Goal: Browse casually

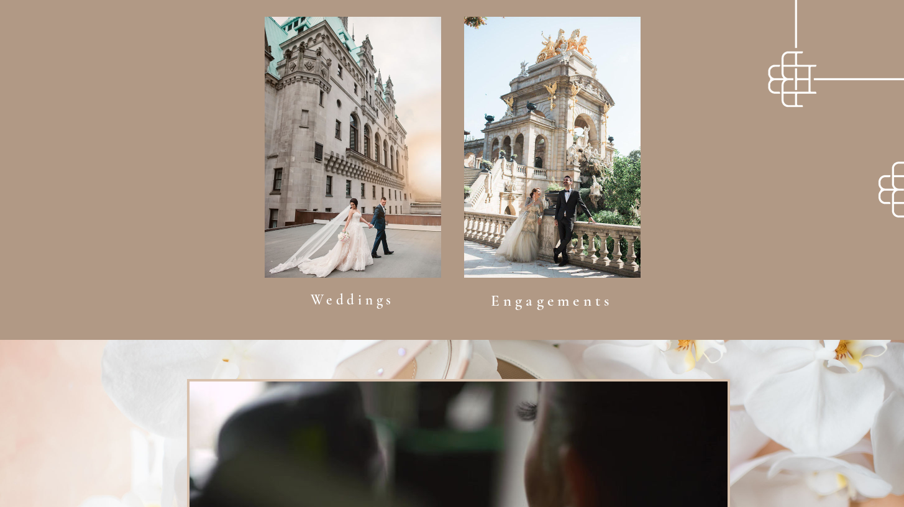
scroll to position [897, 0]
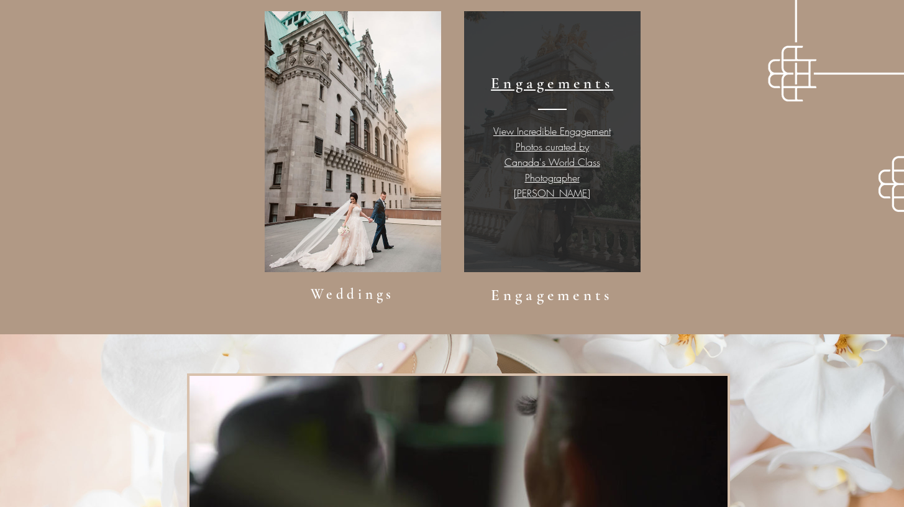
click at [482, 252] on img "content changes on hover" at bounding box center [552, 141] width 176 height 261
click at [535, 130] on span "View Incredible Engagement Photos curated by Canada's World Class Photographer …" at bounding box center [551, 162] width 117 height 76
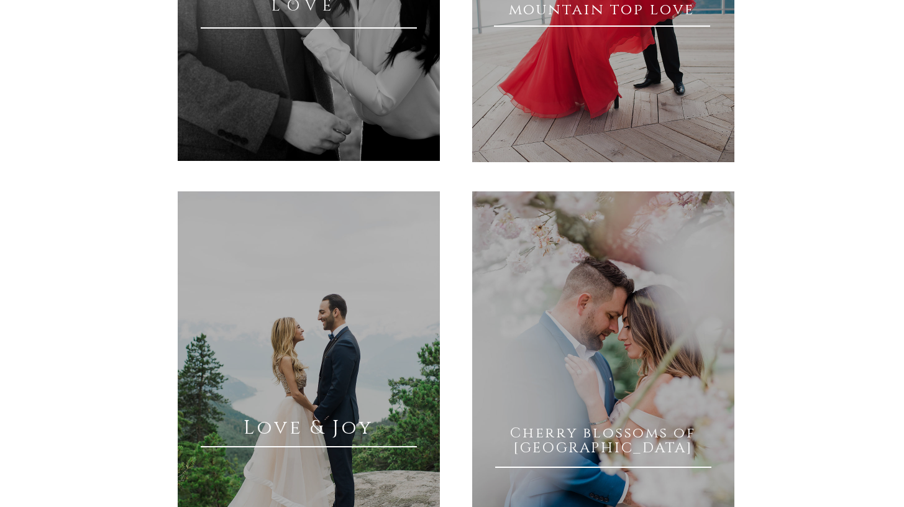
scroll to position [314, 0]
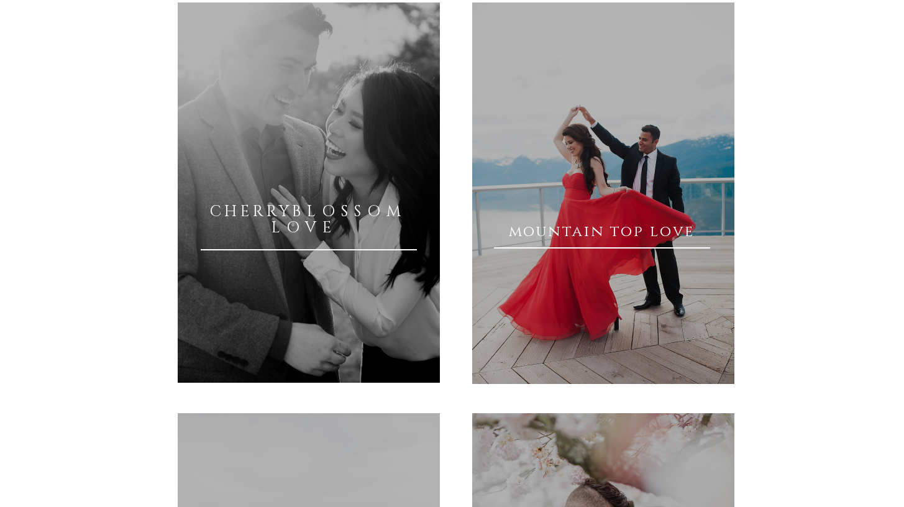
click at [593, 239] on span "mountain top love" at bounding box center [602, 232] width 186 height 20
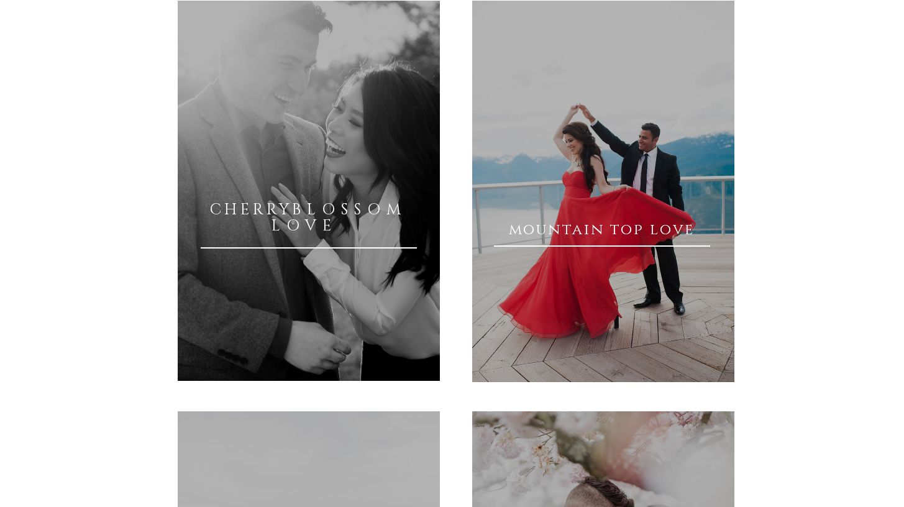
scroll to position [317, 0]
click at [546, 237] on span "mountain top love" at bounding box center [602, 229] width 186 height 20
click at [517, 209] on link "content changes on hover" at bounding box center [603, 190] width 262 height 381
